Goal: Task Accomplishment & Management: Use online tool/utility

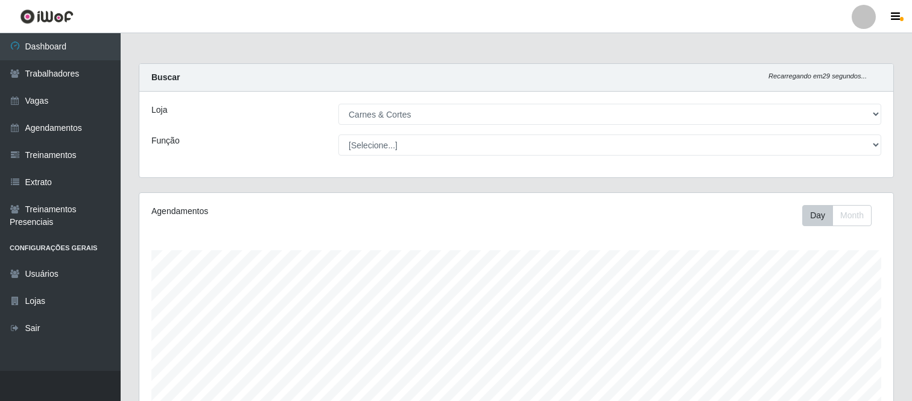
select select "433"
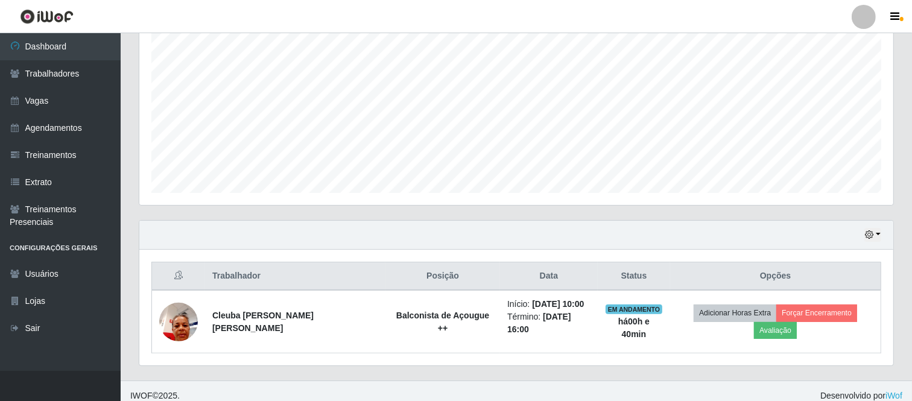
scroll to position [250, 754]
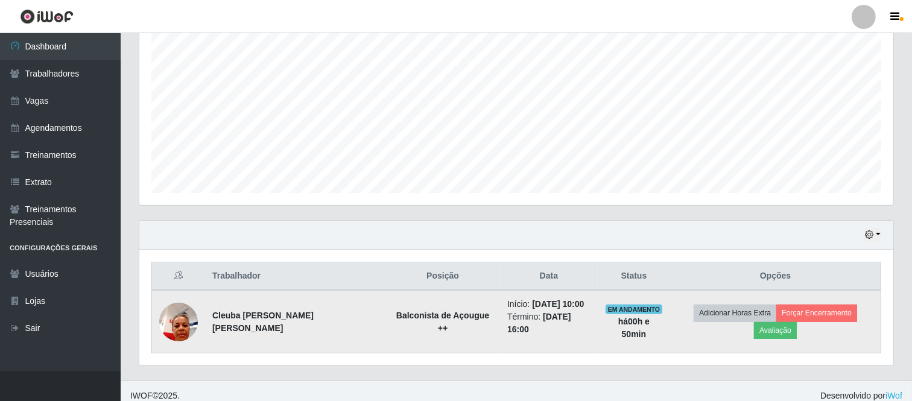
click at [185, 318] on img at bounding box center [178, 321] width 39 height 51
click at [407, 320] on strong "Balconista de Açougue ++" at bounding box center [442, 322] width 93 height 22
drag, startPoint x: 211, startPoint y: 318, endPoint x: 333, endPoint y: 321, distance: 121.9
click at [333, 321] on td "Cleuba [PERSON_NAME] [PERSON_NAME]" at bounding box center [295, 321] width 180 height 63
copy strong "Cleuba [PERSON_NAME] [PERSON_NAME]"
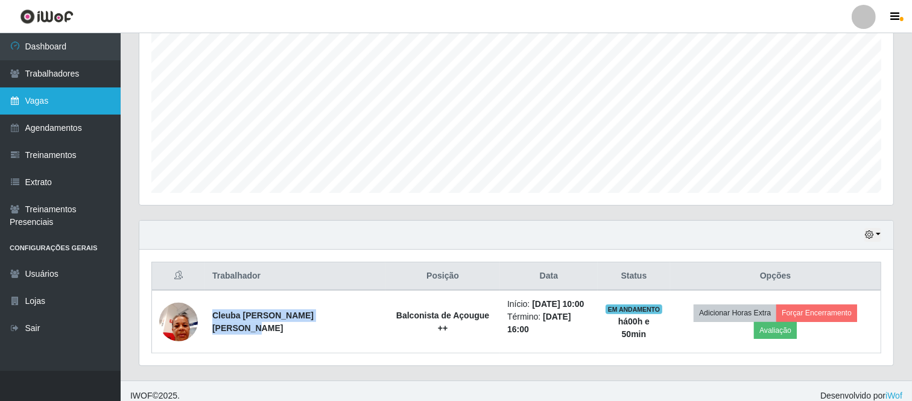
click at [56, 107] on link "Vagas" at bounding box center [60, 100] width 121 height 27
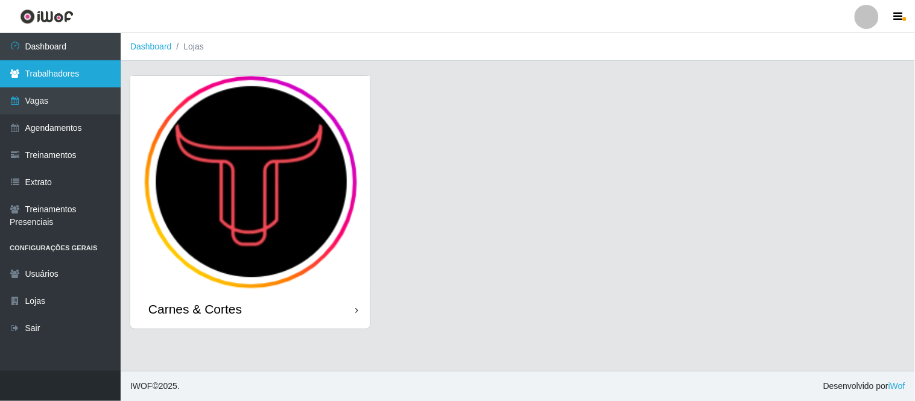
click at [65, 77] on link "Trabalhadores" at bounding box center [60, 73] width 121 height 27
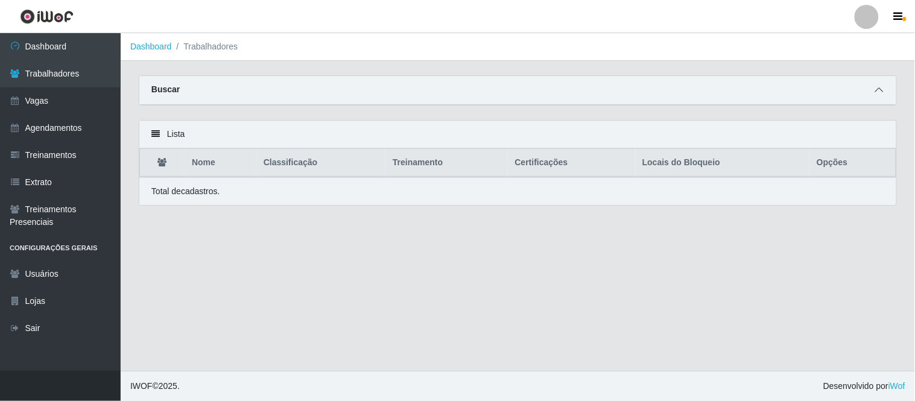
click at [879, 92] on icon at bounding box center [879, 90] width 8 height 8
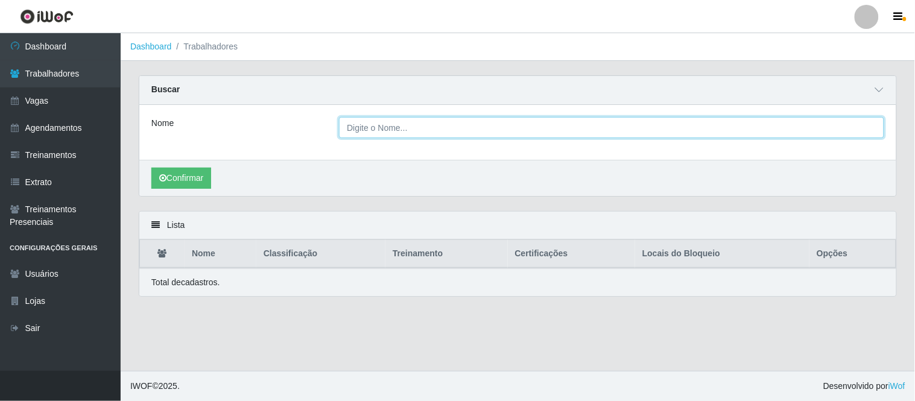
click at [528, 136] on input "Nome" at bounding box center [611, 127] width 545 height 21
paste input "Cleuba [PERSON_NAME] [PERSON_NAME]"
type input "Cleuba [PERSON_NAME] [PERSON_NAME]"
click at [151, 168] on button "Confirmar" at bounding box center [181, 178] width 60 height 21
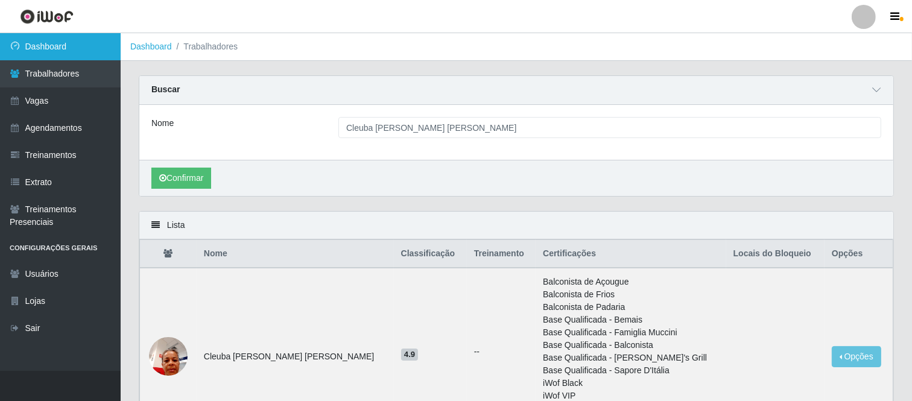
click at [68, 44] on link "Dashboard" at bounding box center [60, 46] width 121 height 27
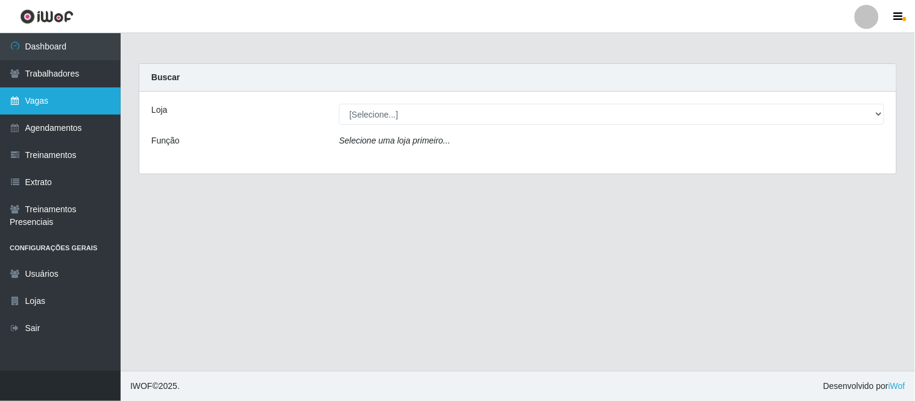
click at [69, 106] on link "Vagas" at bounding box center [60, 100] width 121 height 27
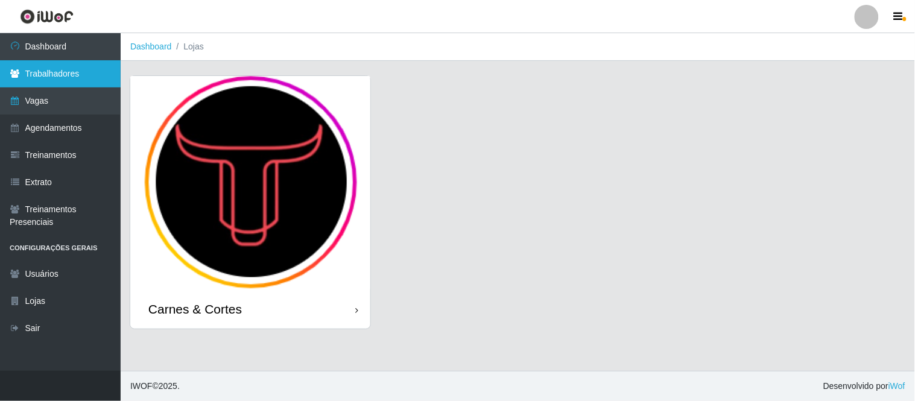
click at [100, 66] on link "Trabalhadores" at bounding box center [60, 73] width 121 height 27
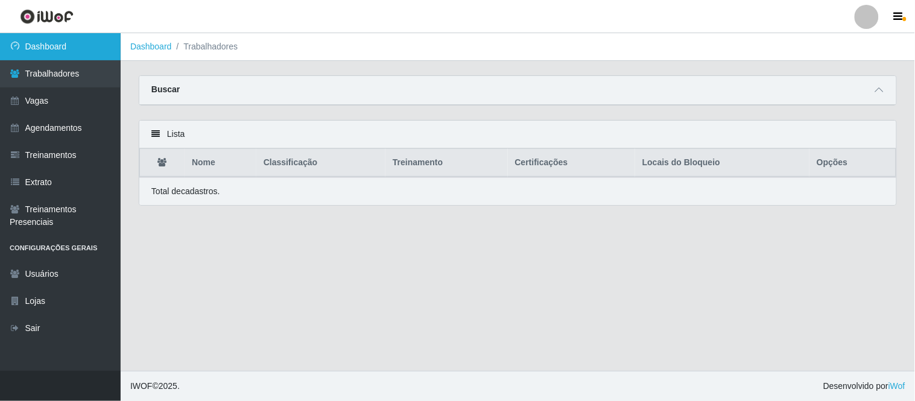
click at [93, 44] on link "Dashboard" at bounding box center [60, 46] width 121 height 27
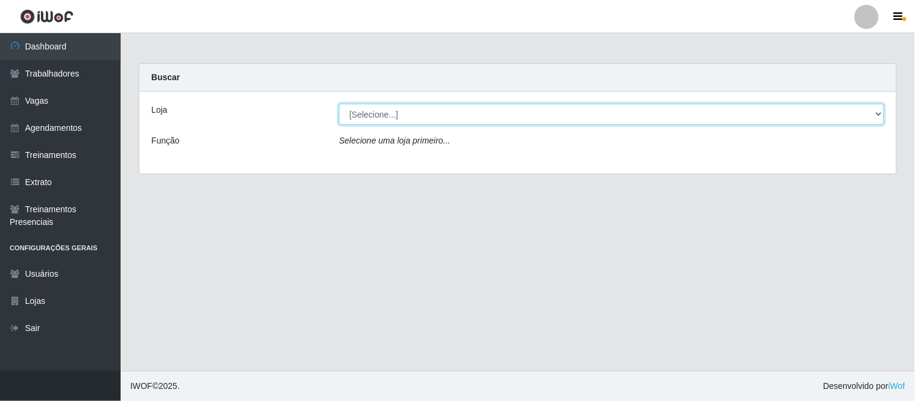
click at [845, 119] on select "[Selecione...] Carnes & Cortes" at bounding box center [611, 114] width 545 height 21
select select "433"
click at [339, 104] on select "[Selecione...] Carnes & Cortes" at bounding box center [611, 114] width 545 height 21
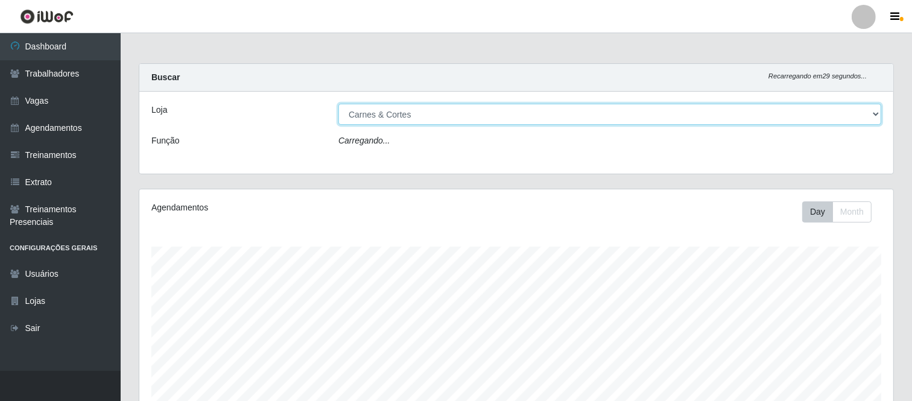
scroll to position [250, 754]
